Goal: Information Seeking & Learning: Learn about a topic

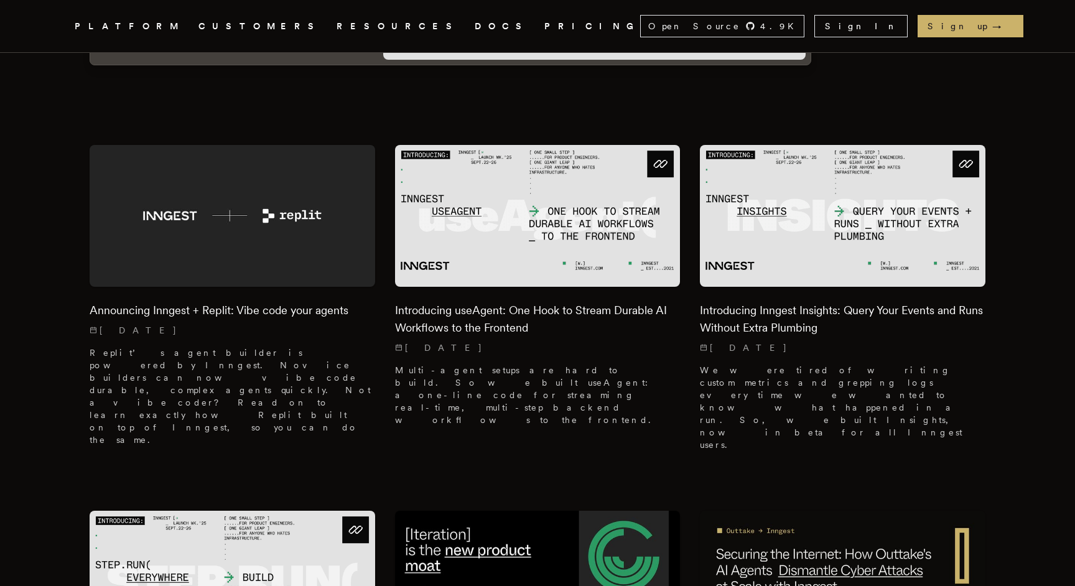
scroll to position [321, 0]
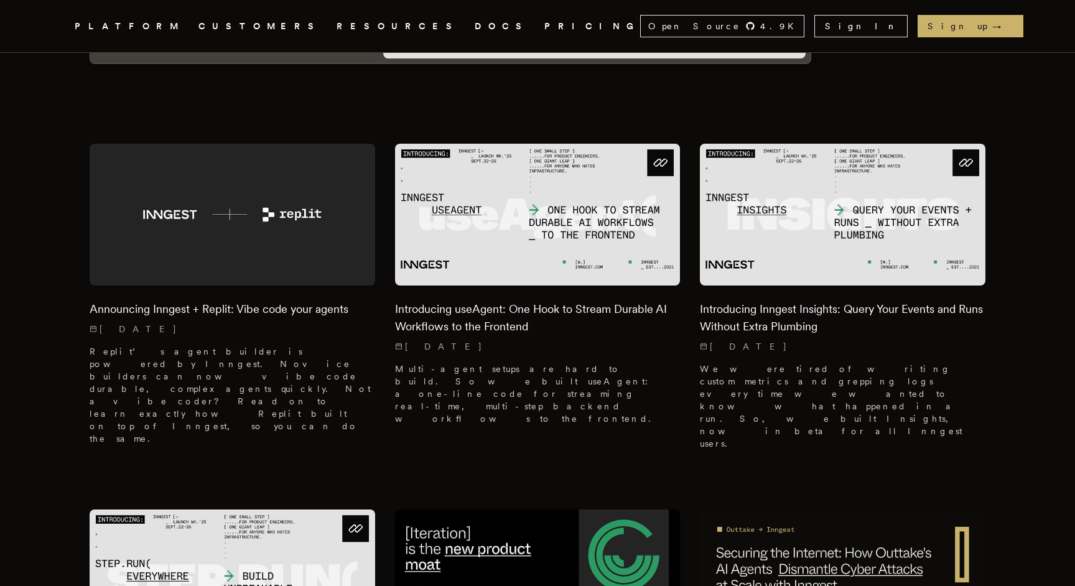
click at [268, 33] on link "CUSTOMERS" at bounding box center [260, 27] width 123 height 16
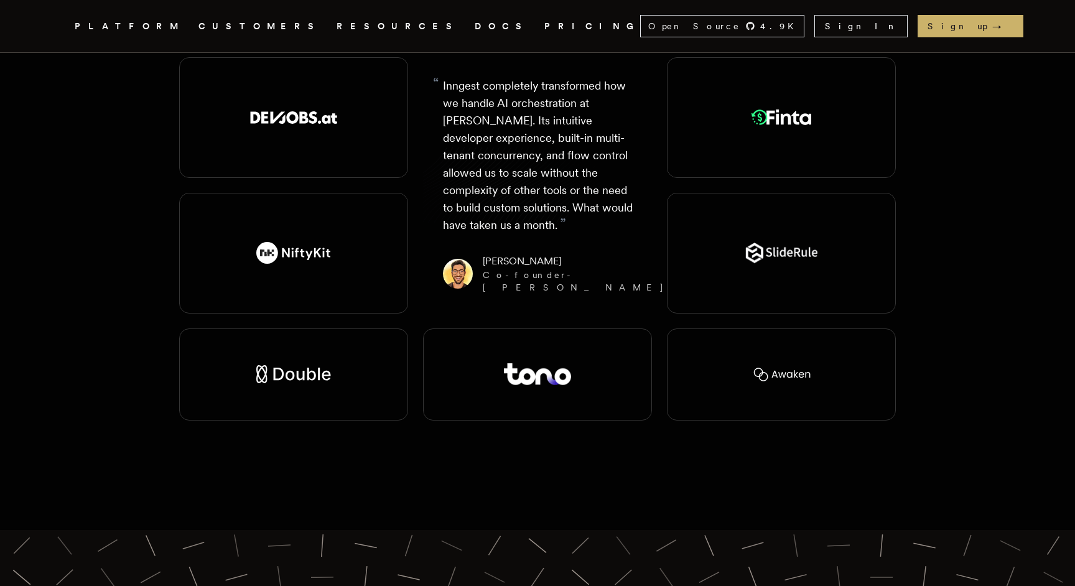
scroll to position [3090, 0]
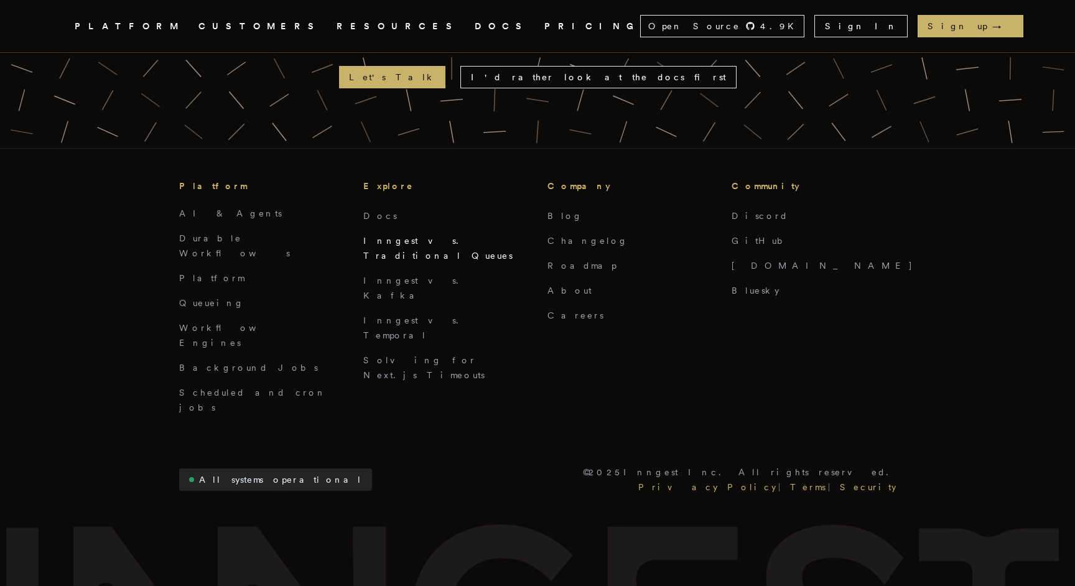
click at [413, 236] on link "Inngest vs. Traditional Queues" at bounding box center [437, 248] width 149 height 25
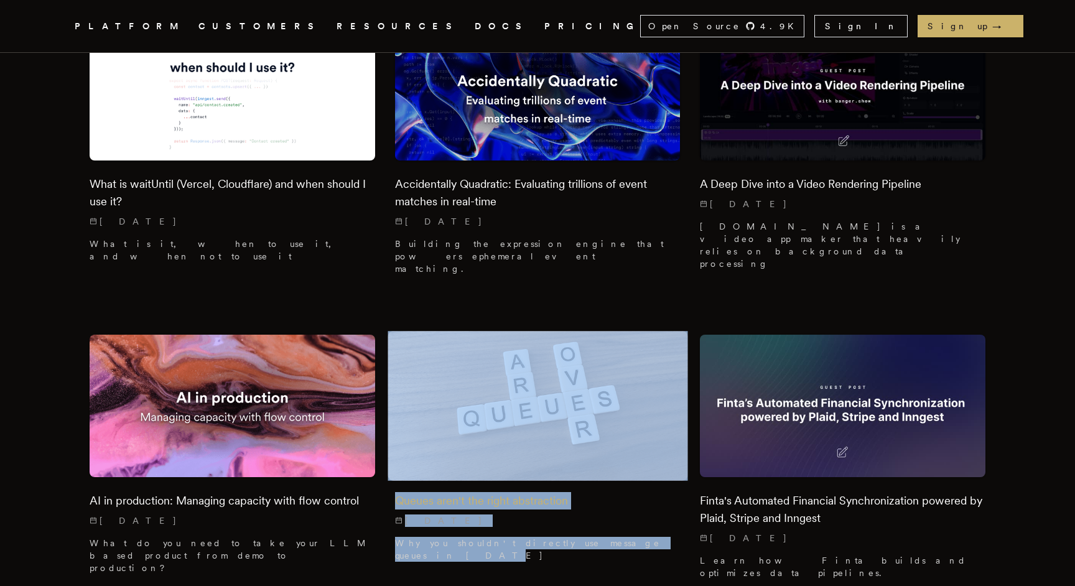
scroll to position [6632, 0]
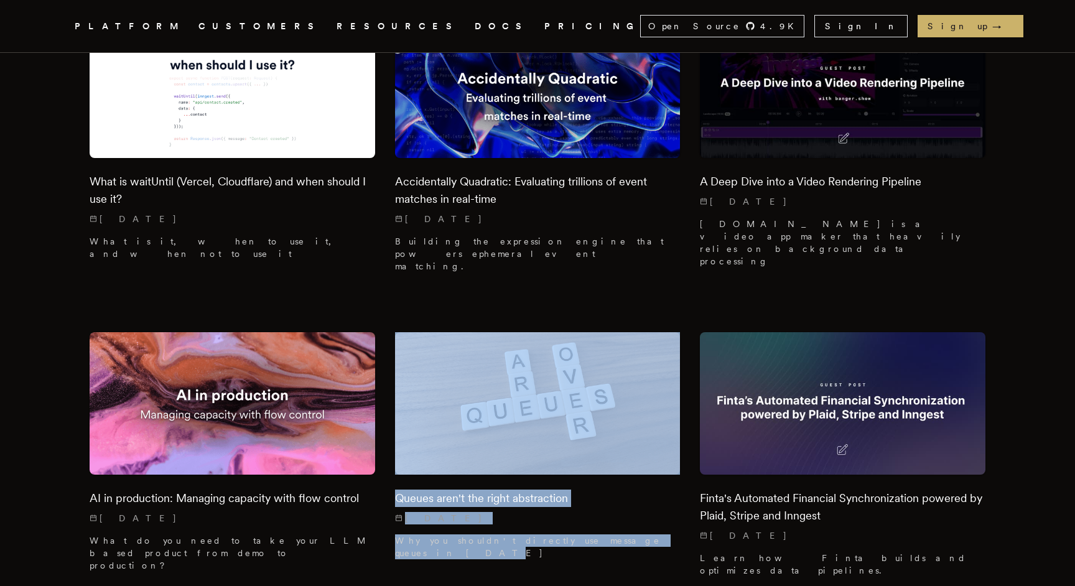
click at [545, 29] on link "PRICING" at bounding box center [593, 27] width 96 height 16
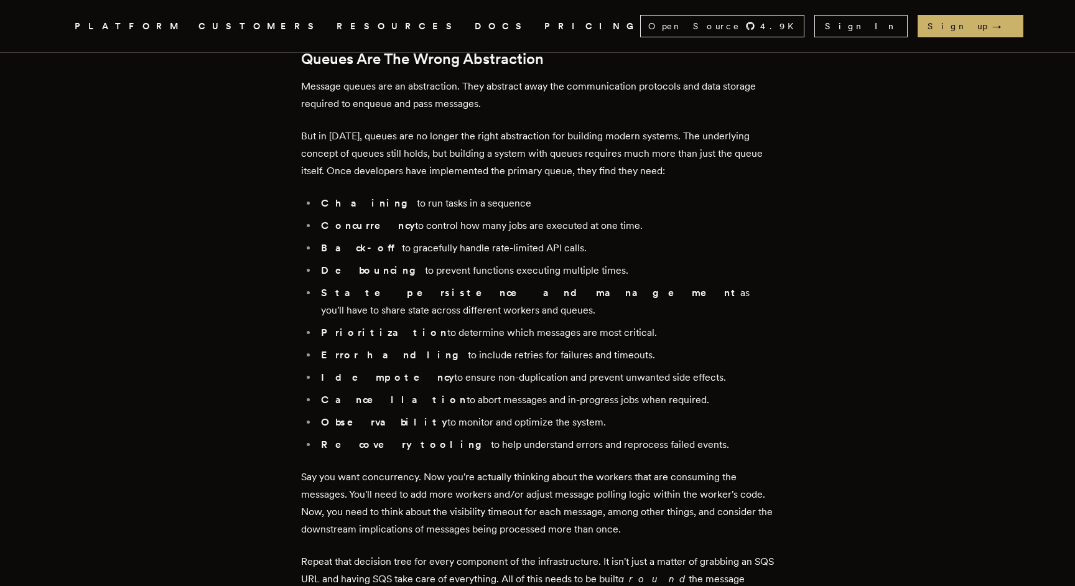
scroll to position [1307, 0]
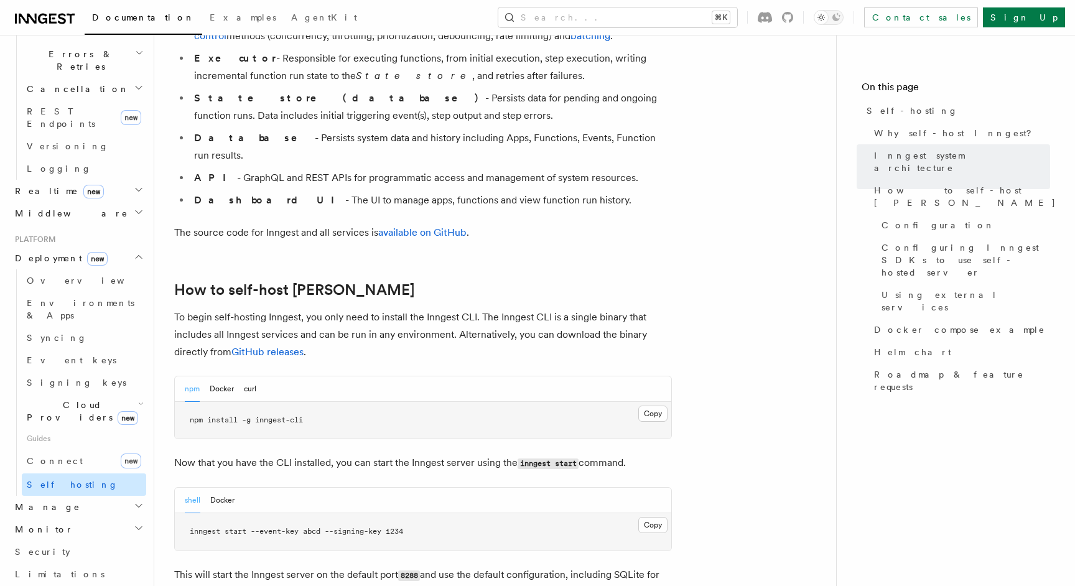
scroll to position [479, 0]
click at [102, 452] on link "Connect new" at bounding box center [84, 464] width 124 height 25
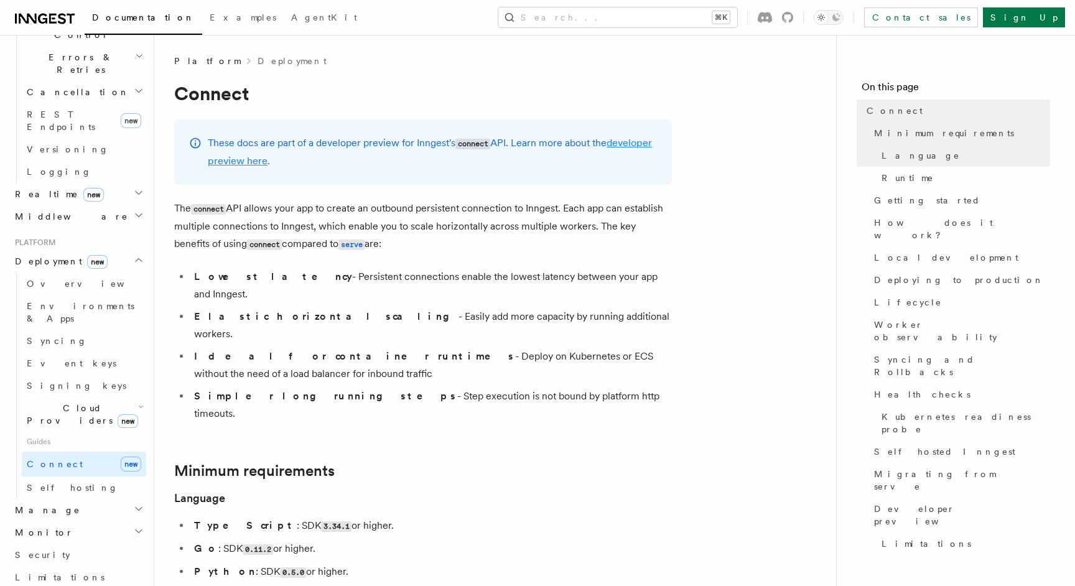
click at [273, 163] on link "developer preview here" at bounding box center [430, 152] width 444 height 30
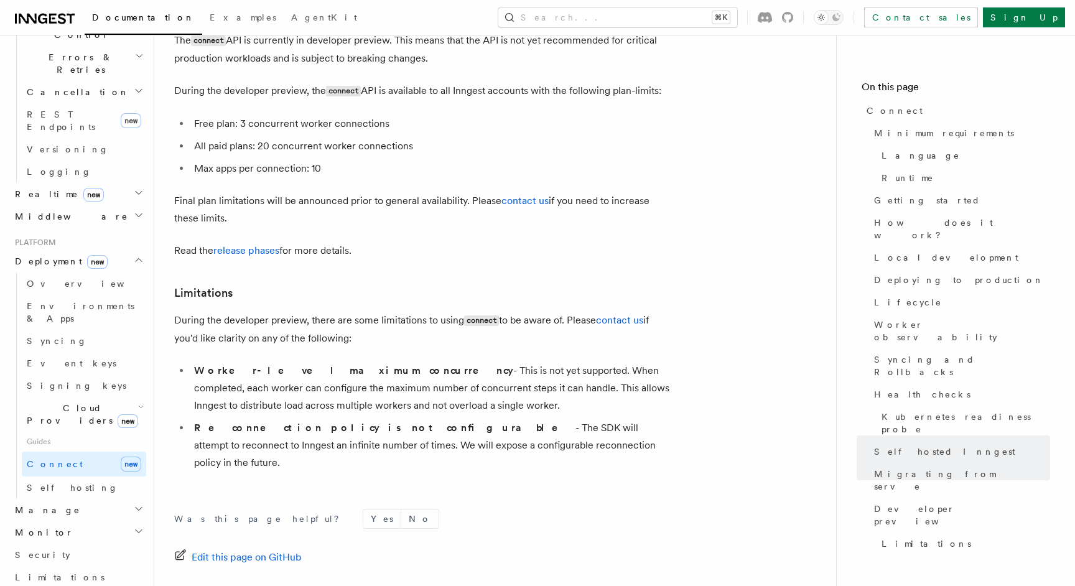
scroll to position [6845, 0]
click at [50, 12] on icon at bounding box center [45, 18] width 60 height 15
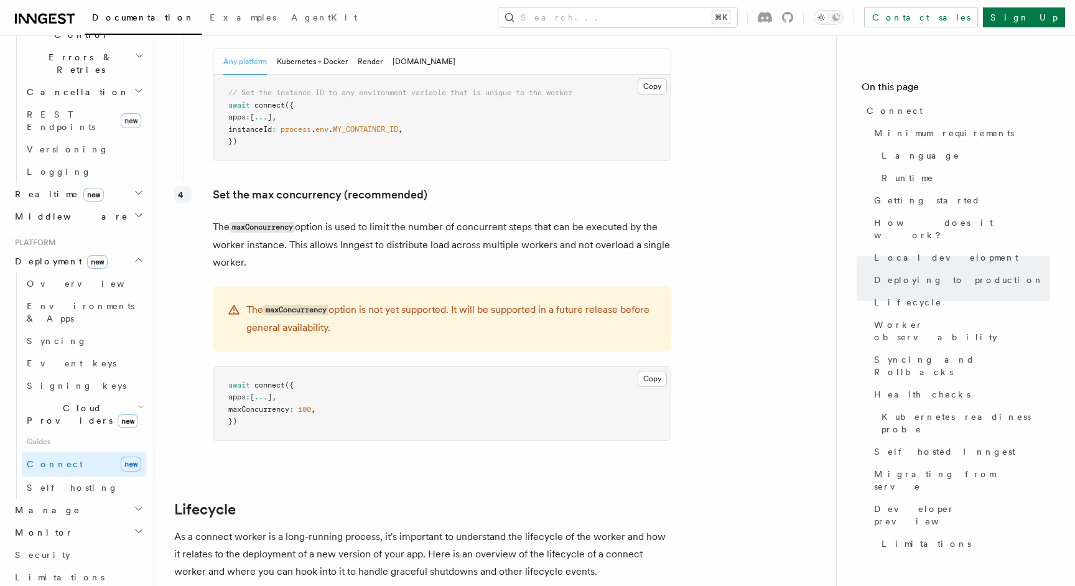
scroll to position [2471, 0]
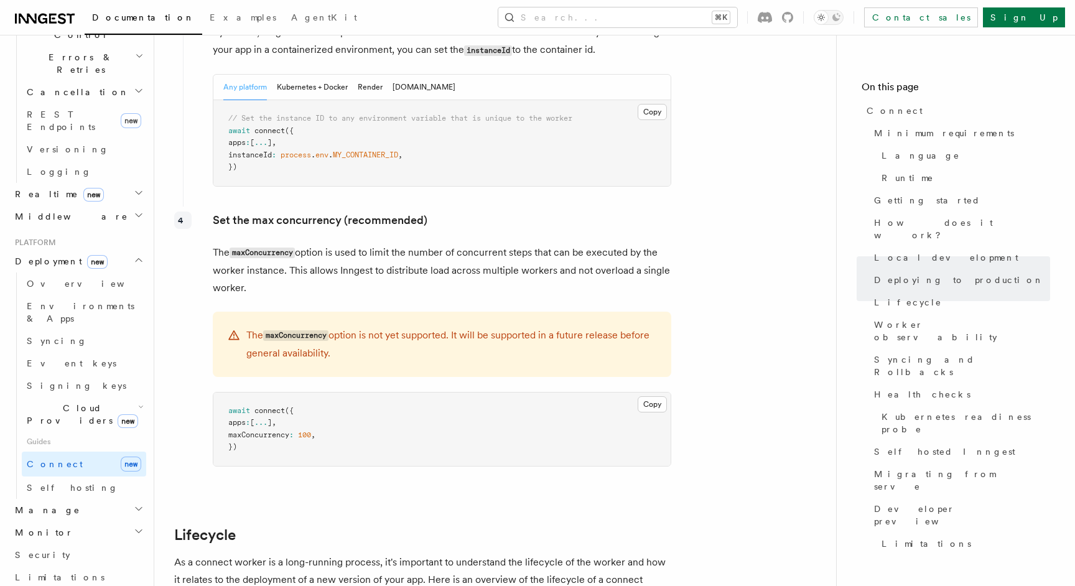
click at [123, 250] on h2 "Deployment new" at bounding box center [78, 261] width 136 height 22
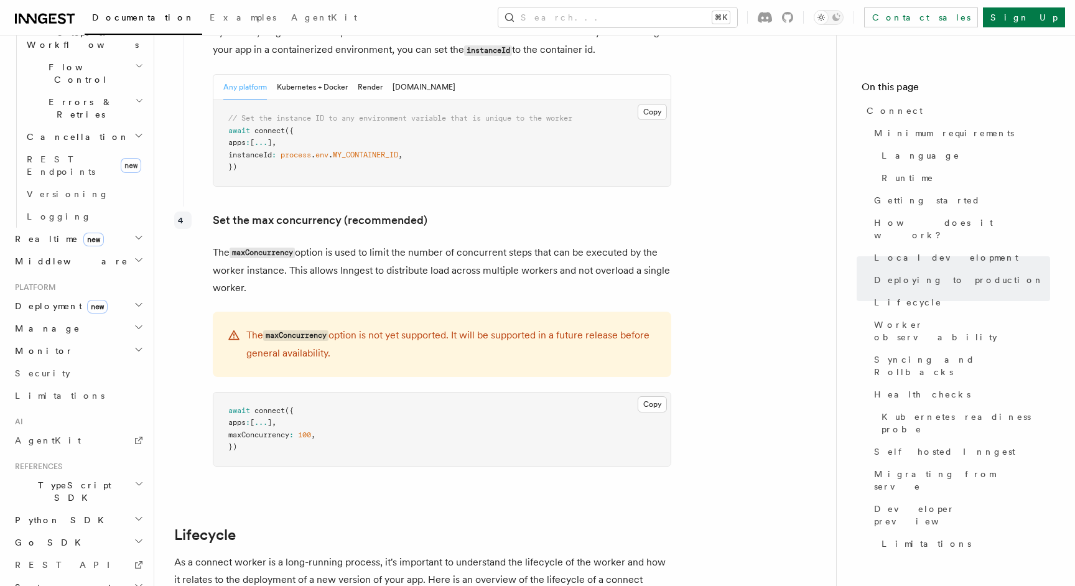
click at [136, 300] on icon "button" at bounding box center [139, 305] width 10 height 10
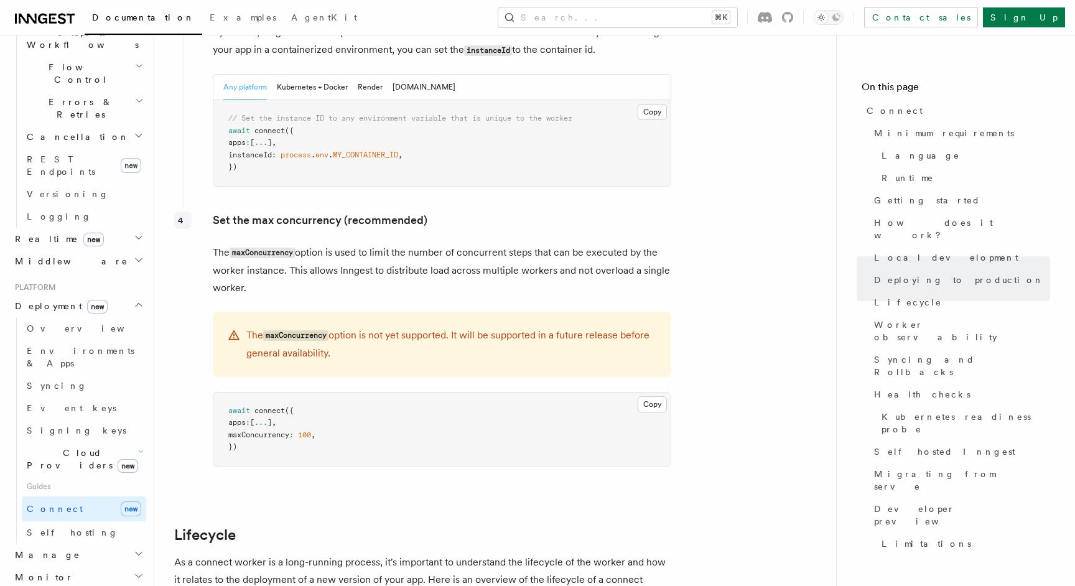
scroll to position [479, 0]
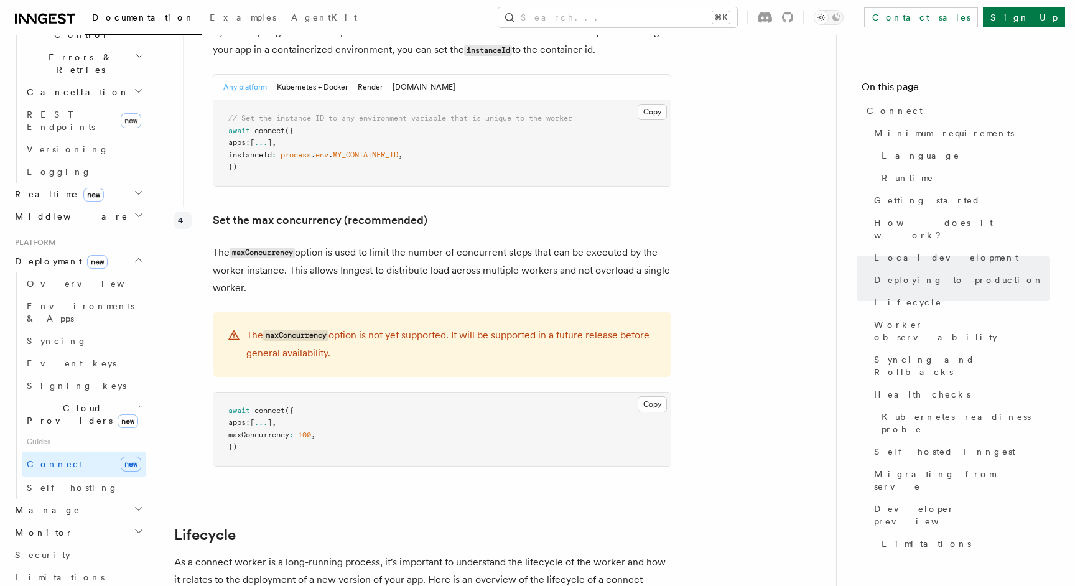
click at [85, 402] on span "Cloud Providers new" at bounding box center [80, 414] width 116 height 25
click at [76, 432] on link "Vercel" at bounding box center [90, 443] width 113 height 22
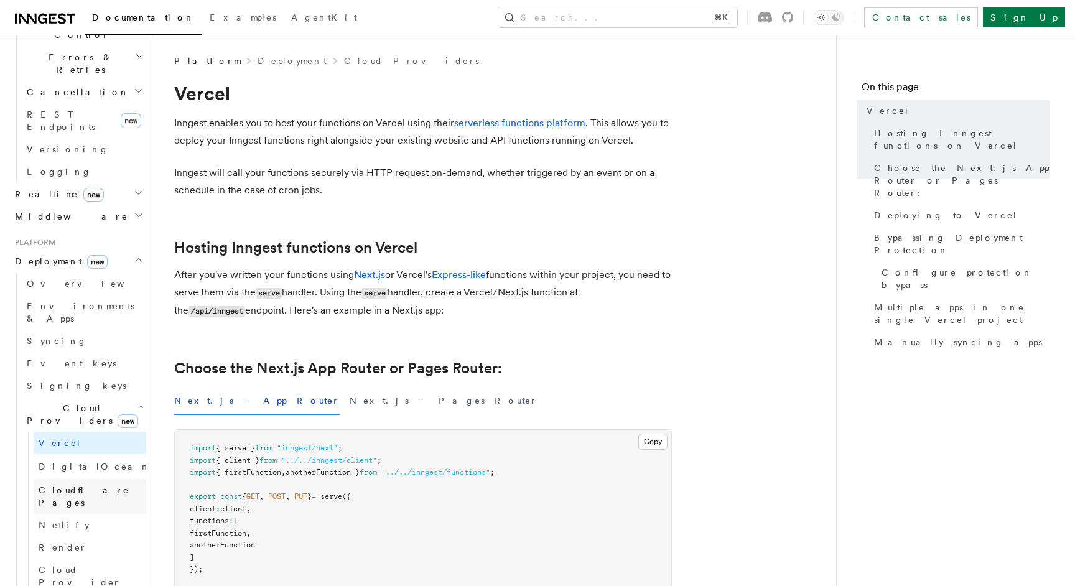
click at [106, 479] on link "Cloudflare Pages" at bounding box center [90, 496] width 113 height 35
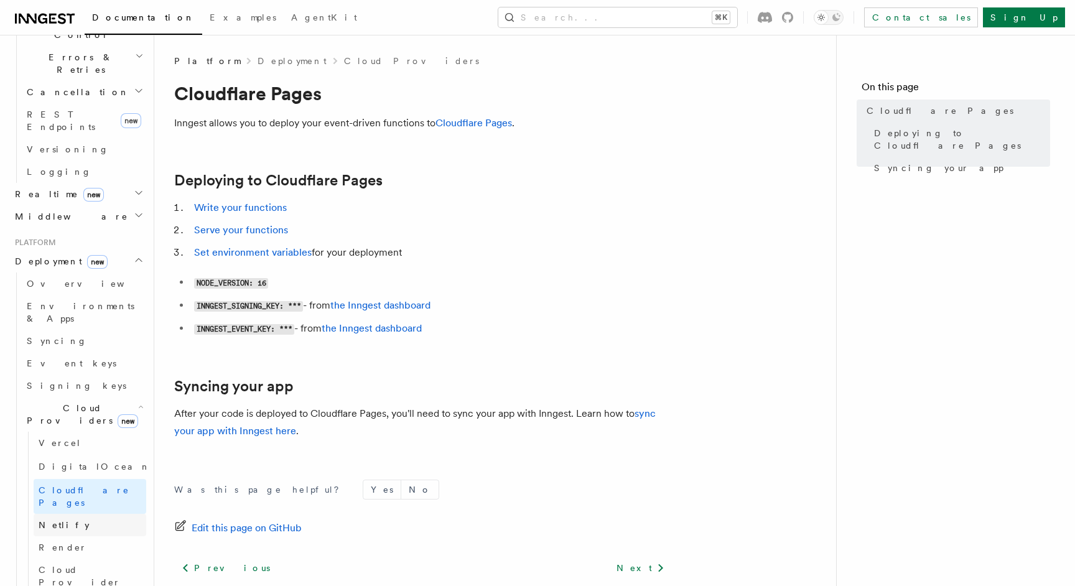
click at [93, 514] on link "Netlify" at bounding box center [90, 525] width 113 height 22
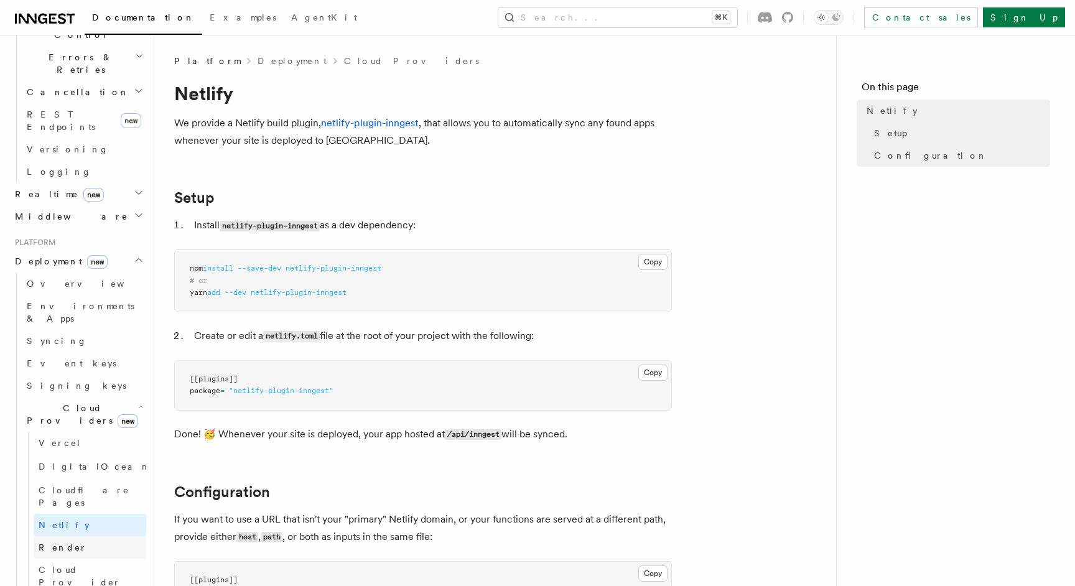
click at [113, 536] on link "Render" at bounding box center [90, 547] width 113 height 22
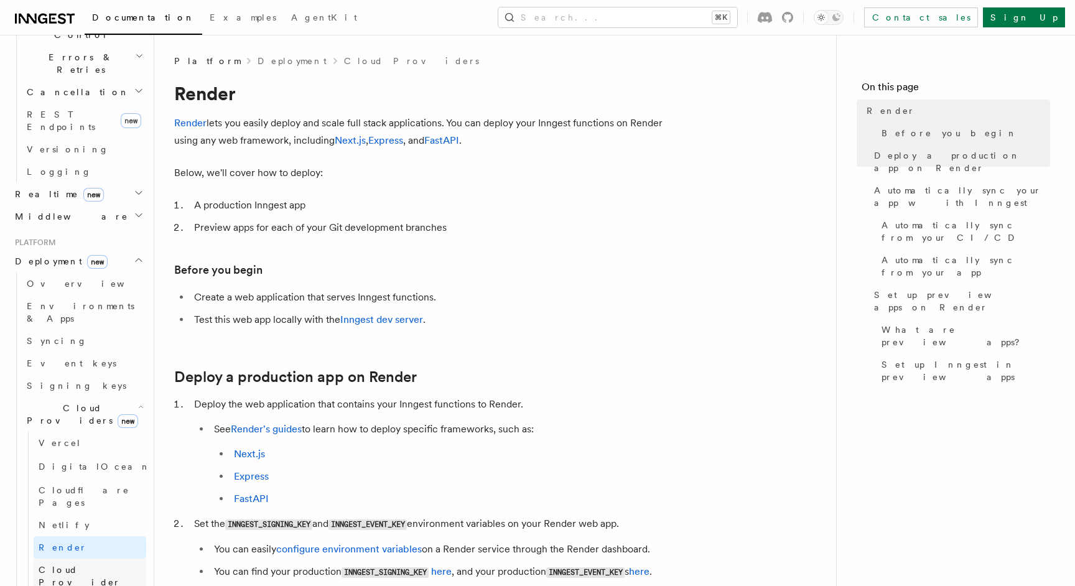
click at [128, 564] on span "Cloud Provider Usage Limits" at bounding box center [93, 582] width 108 height 37
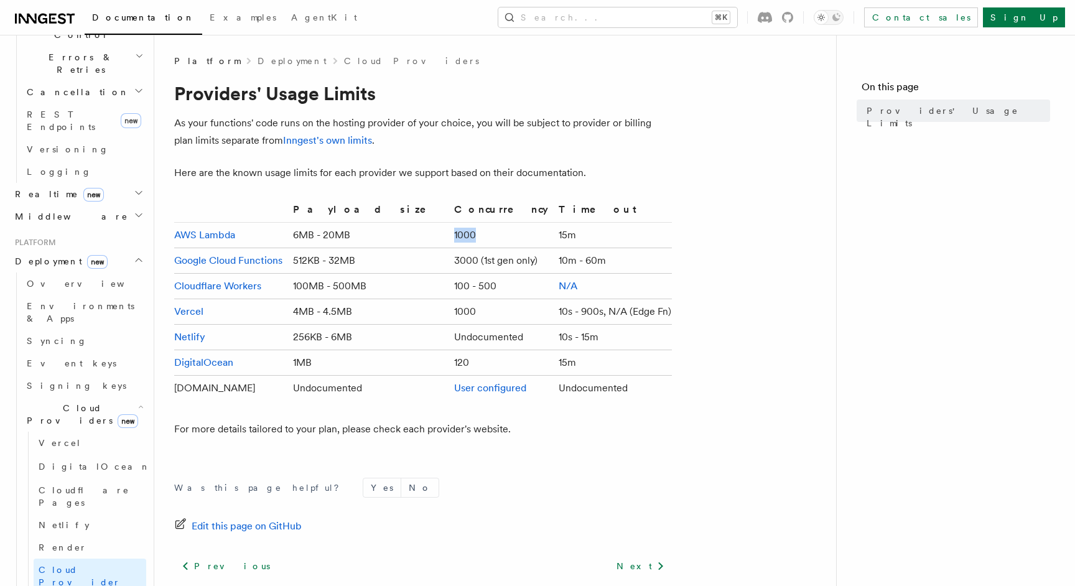
drag, startPoint x: 461, startPoint y: 241, endPoint x: 413, endPoint y: 237, distance: 48.1
click at [413, 237] on tr "AWS Lambda 6MB - 20MB 1000 15m" at bounding box center [423, 236] width 498 height 26
click at [460, 281] on td "100 - 500" at bounding box center [501, 287] width 105 height 26
drag, startPoint x: 442, startPoint y: 317, endPoint x: 413, endPoint y: 312, distance: 29.7
click at [413, 312] on tr "Vercel 4MB - 4.5MB 1000 10s - 900s, N/A (Edge Fn)" at bounding box center [423, 312] width 498 height 26
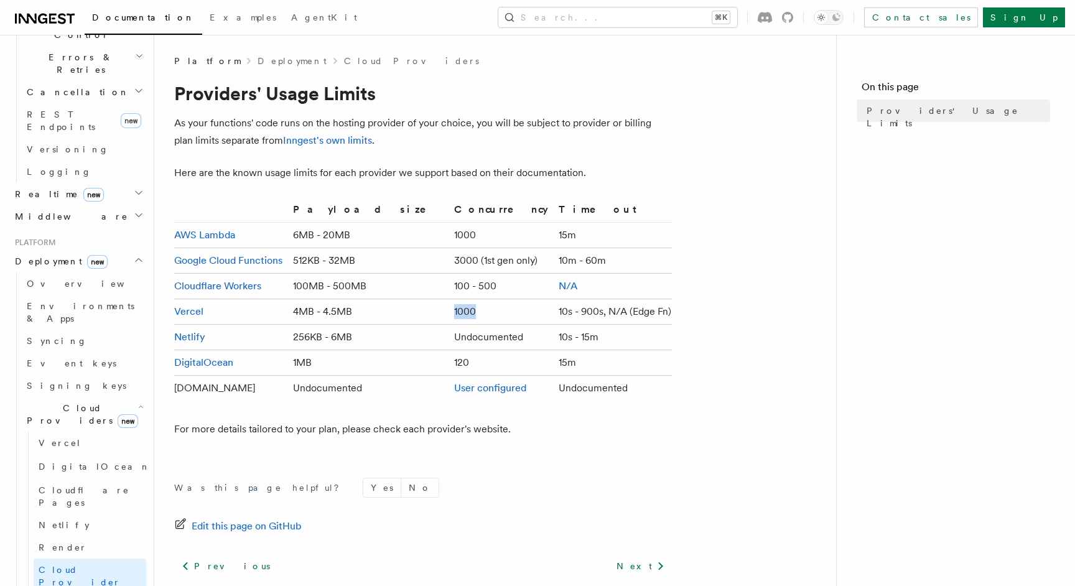
click at [449, 325] on td "Undocumented" at bounding box center [501, 338] width 105 height 26
drag, startPoint x: 217, startPoint y: 336, endPoint x: 182, endPoint y: 336, distance: 34.2
click at [182, 336] on td "Netlify" at bounding box center [231, 338] width 114 height 26
click at [276, 338] on td "Netlify" at bounding box center [231, 338] width 114 height 26
click at [84, 536] on link "Render" at bounding box center [90, 547] width 113 height 22
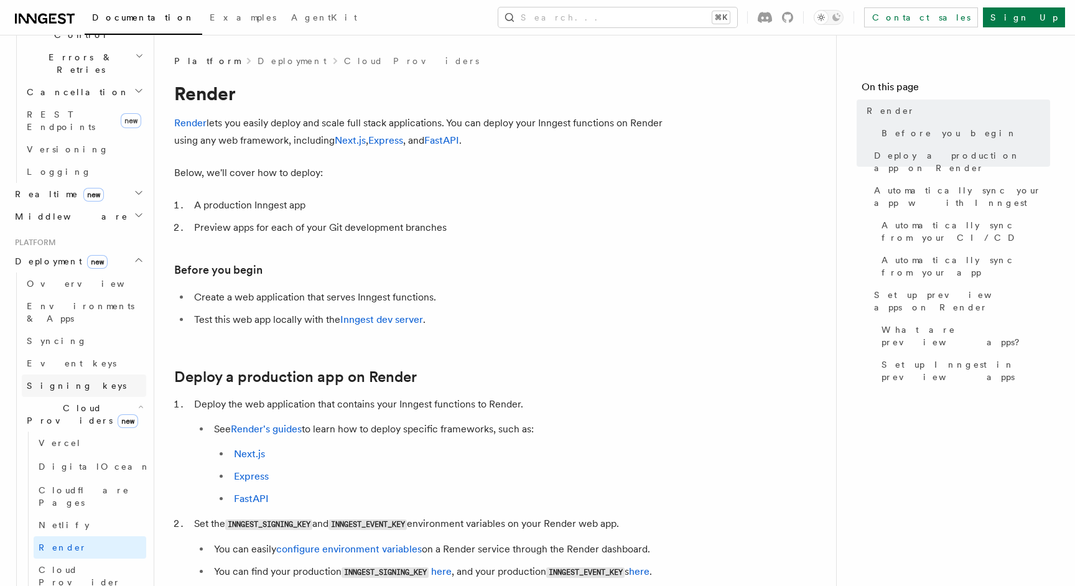
click at [96, 375] on link "Signing keys" at bounding box center [84, 386] width 124 height 22
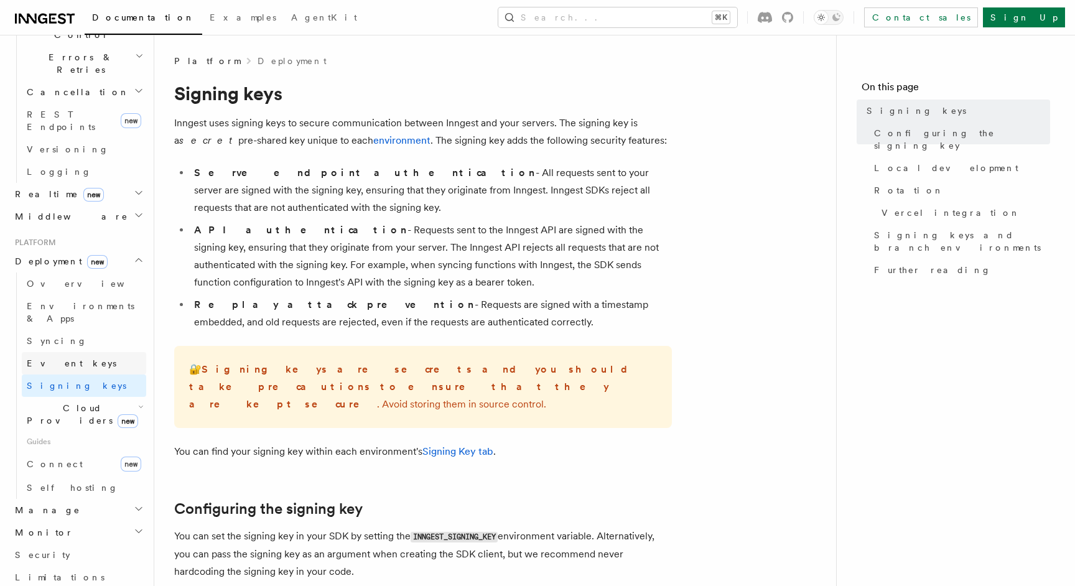
click at [91, 352] on link "Event keys" at bounding box center [84, 363] width 124 height 22
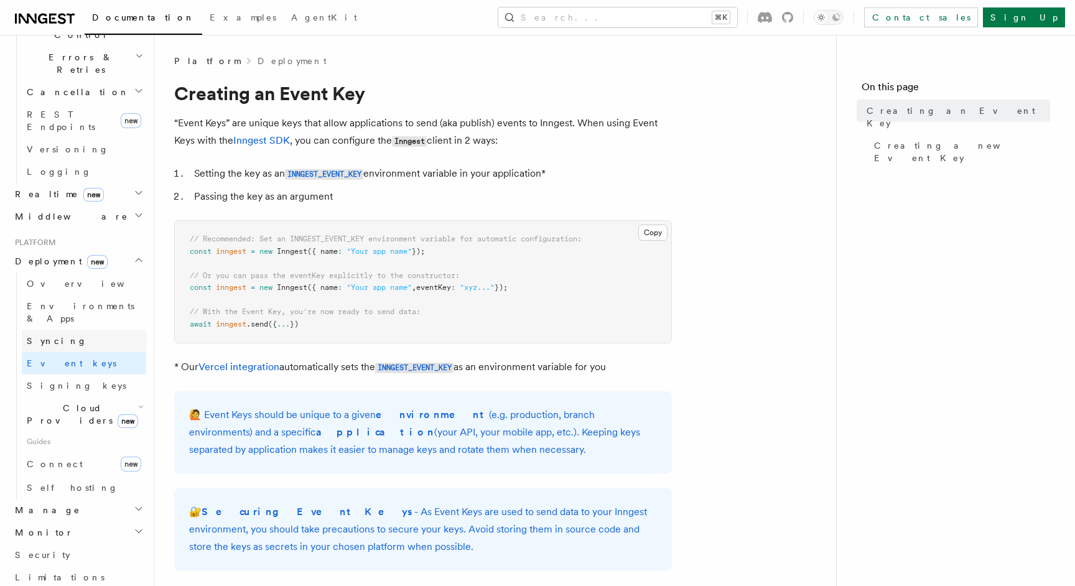
click at [87, 330] on link "Syncing" at bounding box center [84, 341] width 124 height 22
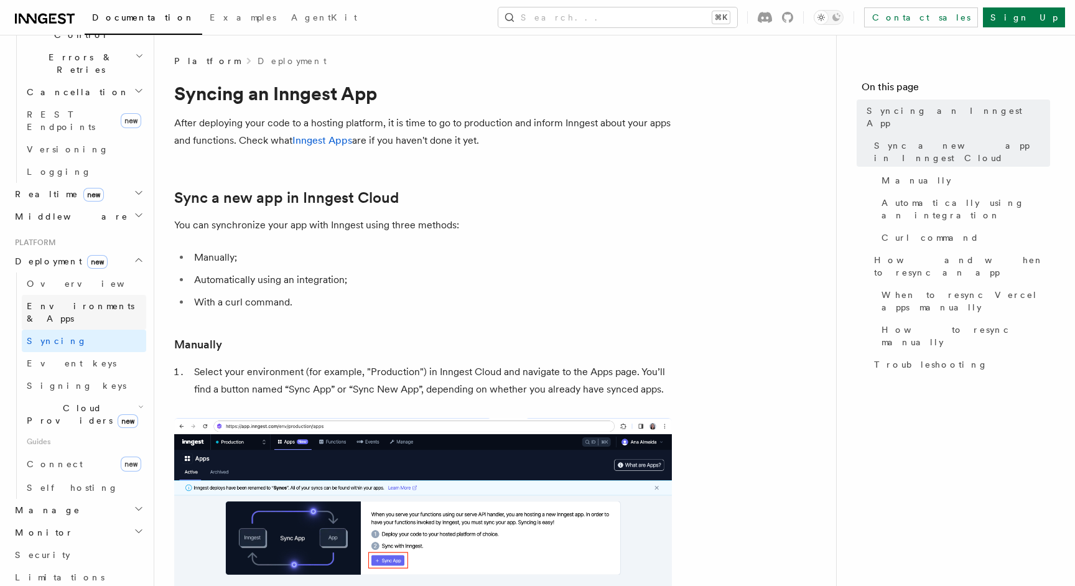
click at [99, 301] on span "Environments & Apps" at bounding box center [81, 312] width 108 height 22
